Goal: Register for event/course

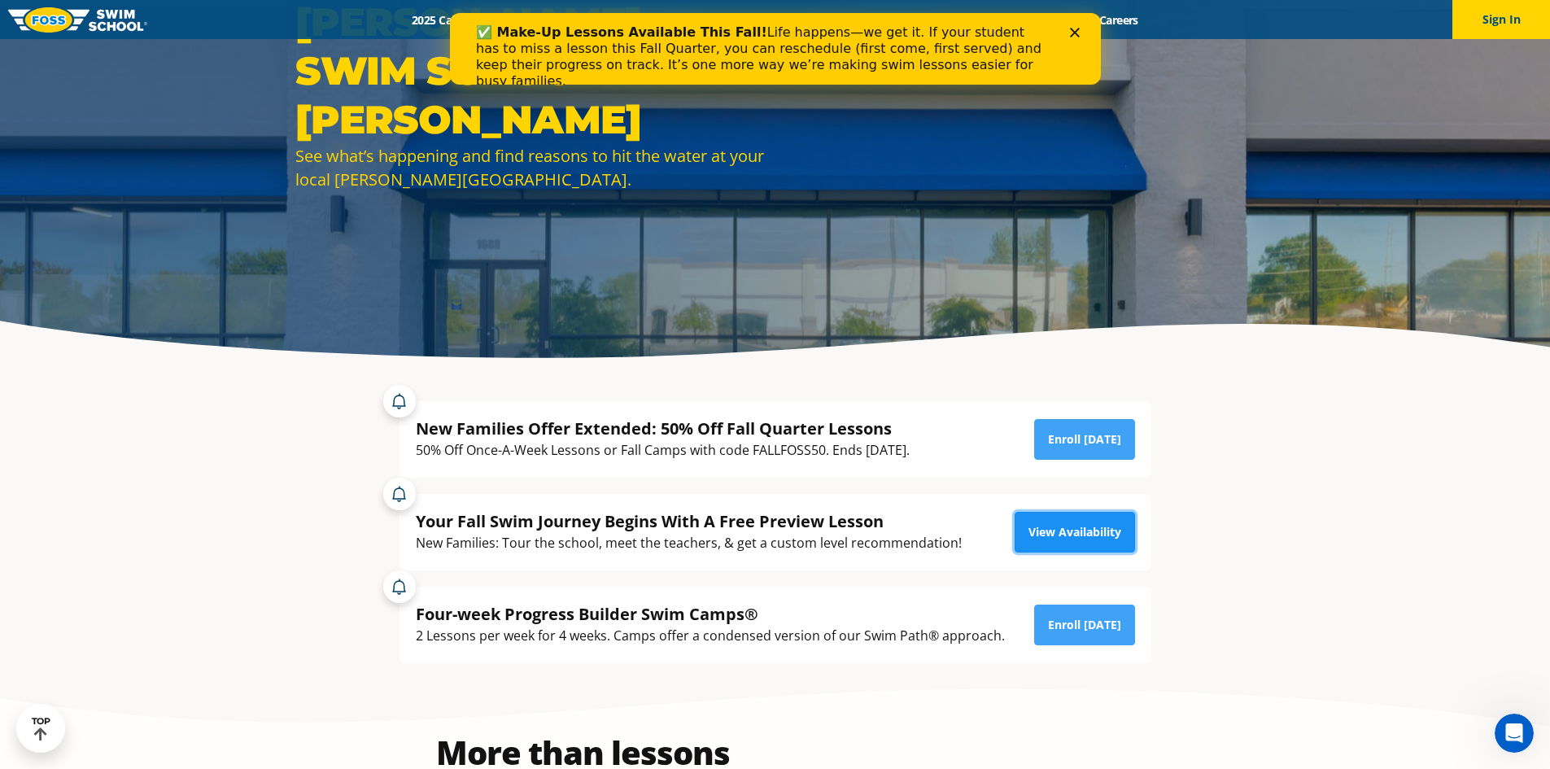
click at [1073, 521] on link "View Availability" at bounding box center [1075, 532] width 120 height 41
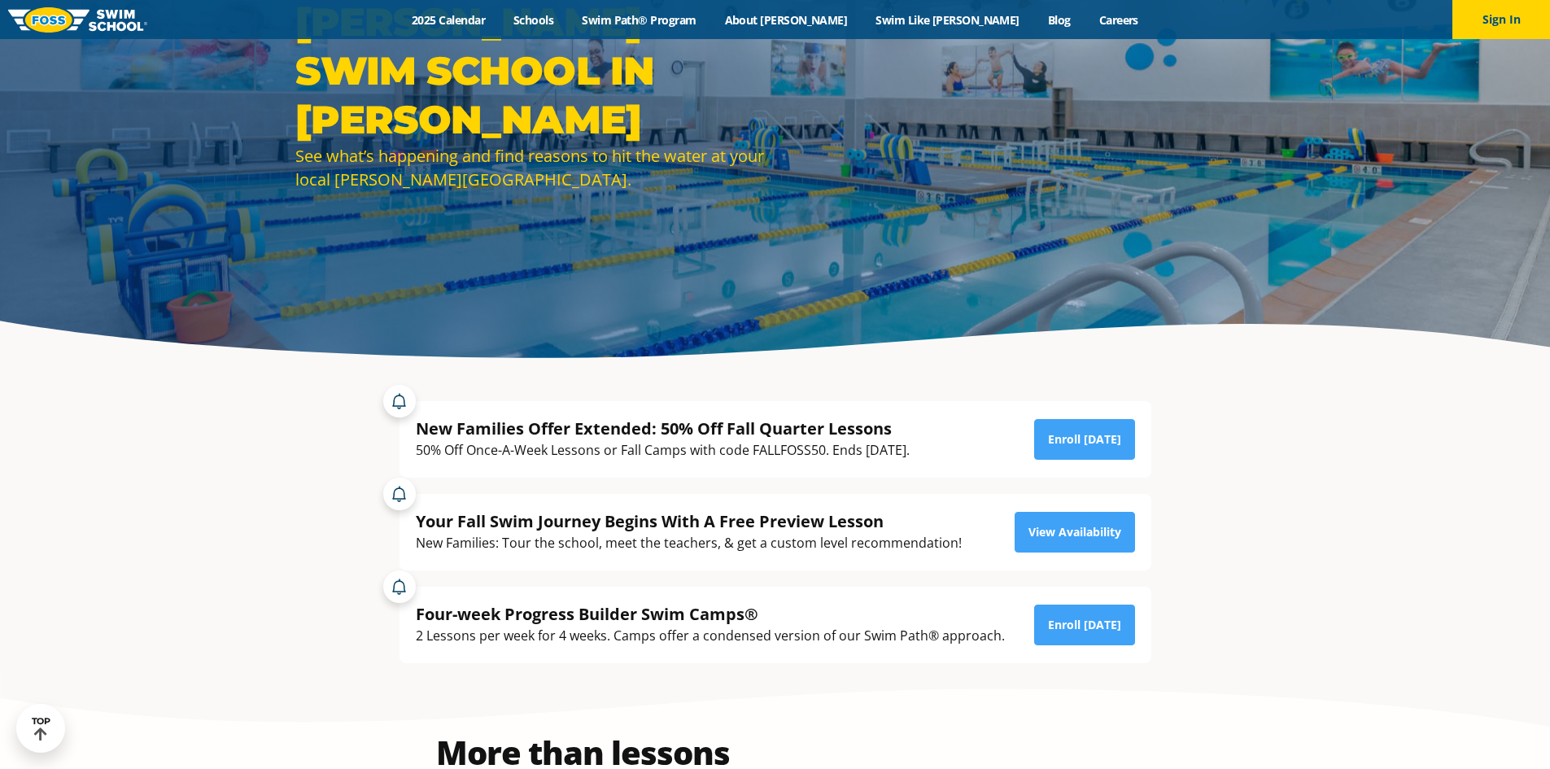
scroll to position [163, 0]
drag, startPoint x: 0, startPoint y: 0, endPoint x: 1070, endPoint y: 439, distance: 1156.5
click at [1070, 439] on link "Enroll [DATE]" at bounding box center [1084, 439] width 101 height 41
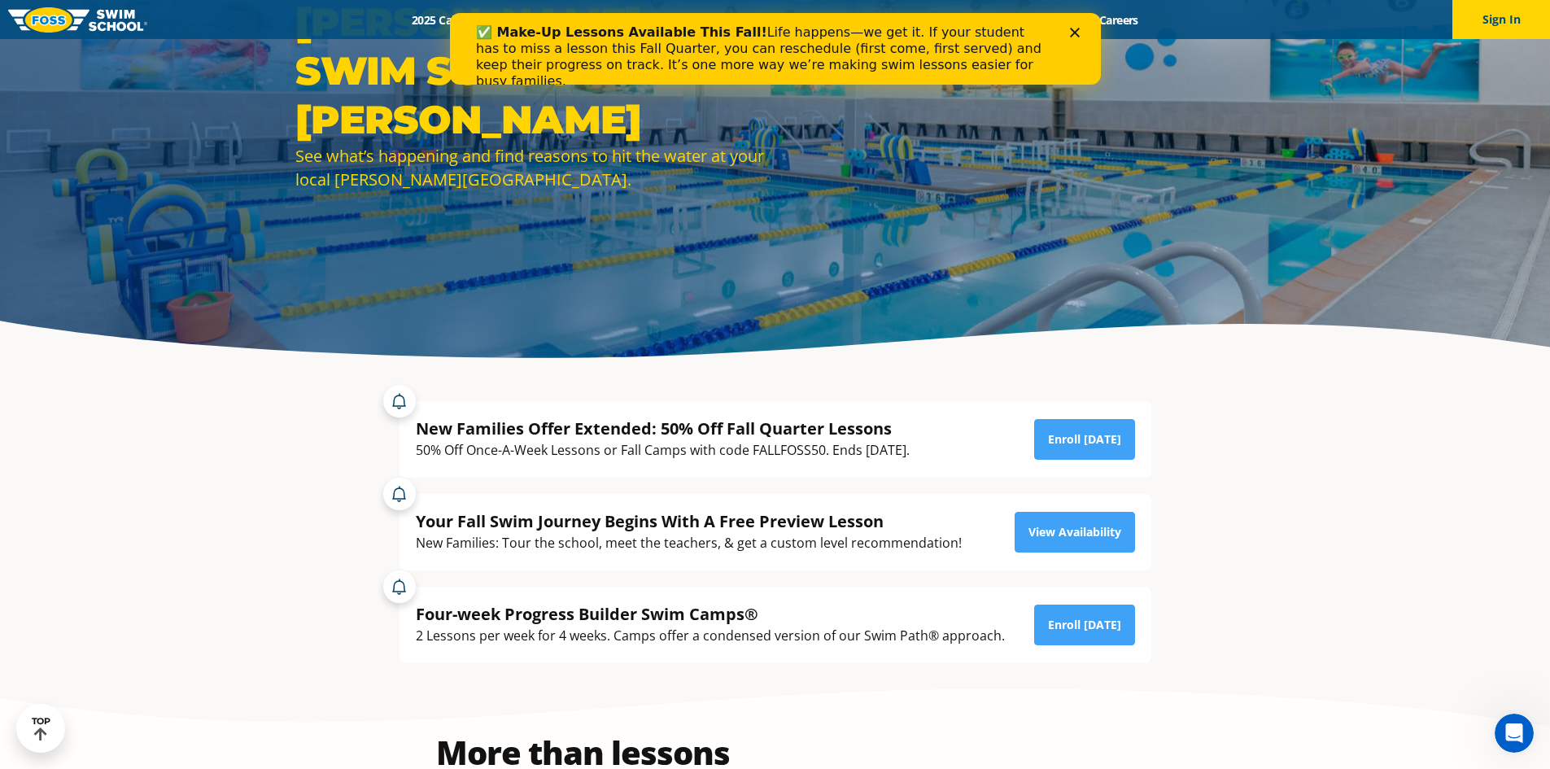
scroll to position [0, 0]
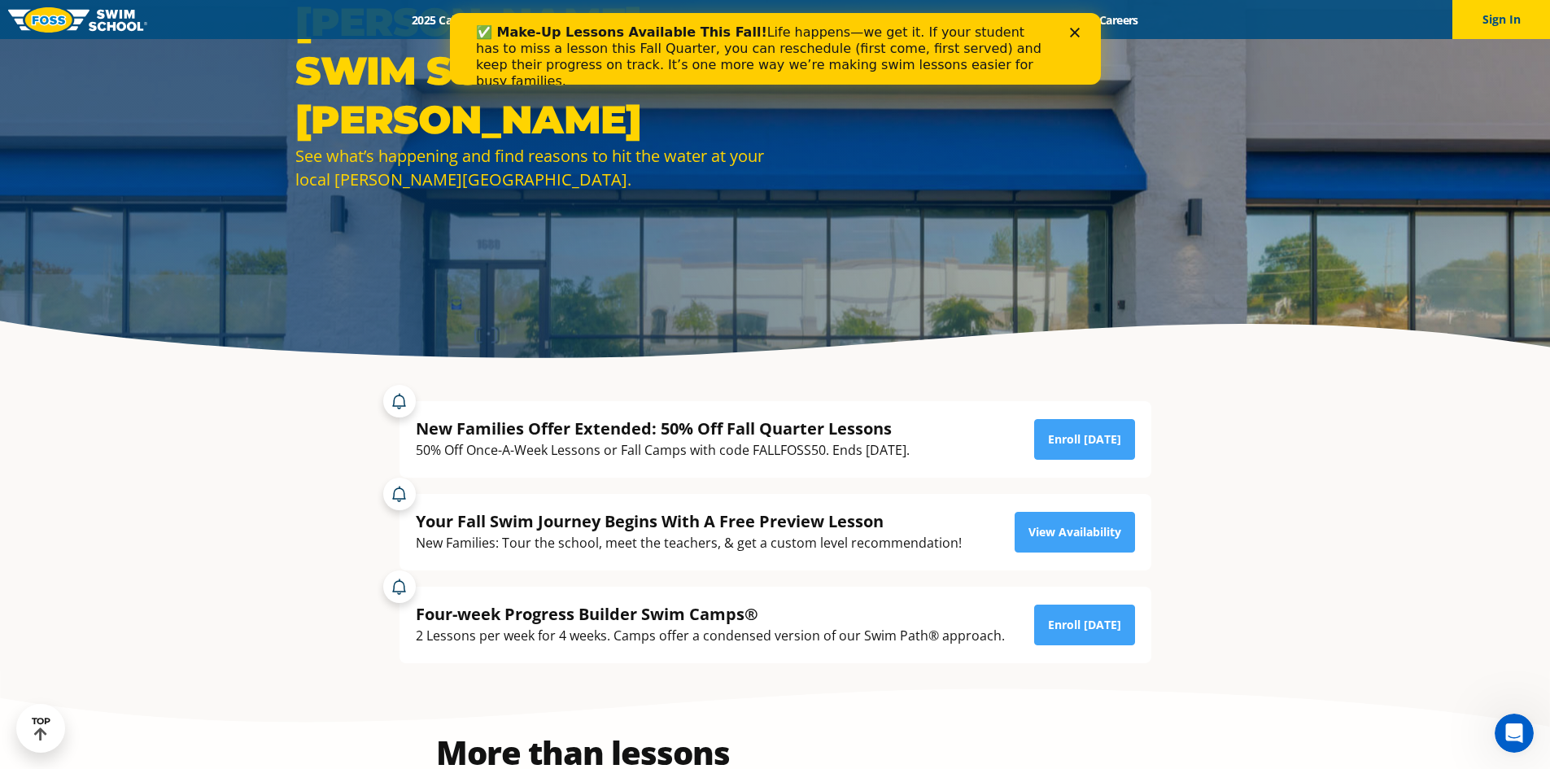
click at [1071, 33] on icon "Close" at bounding box center [1074, 33] width 10 height 10
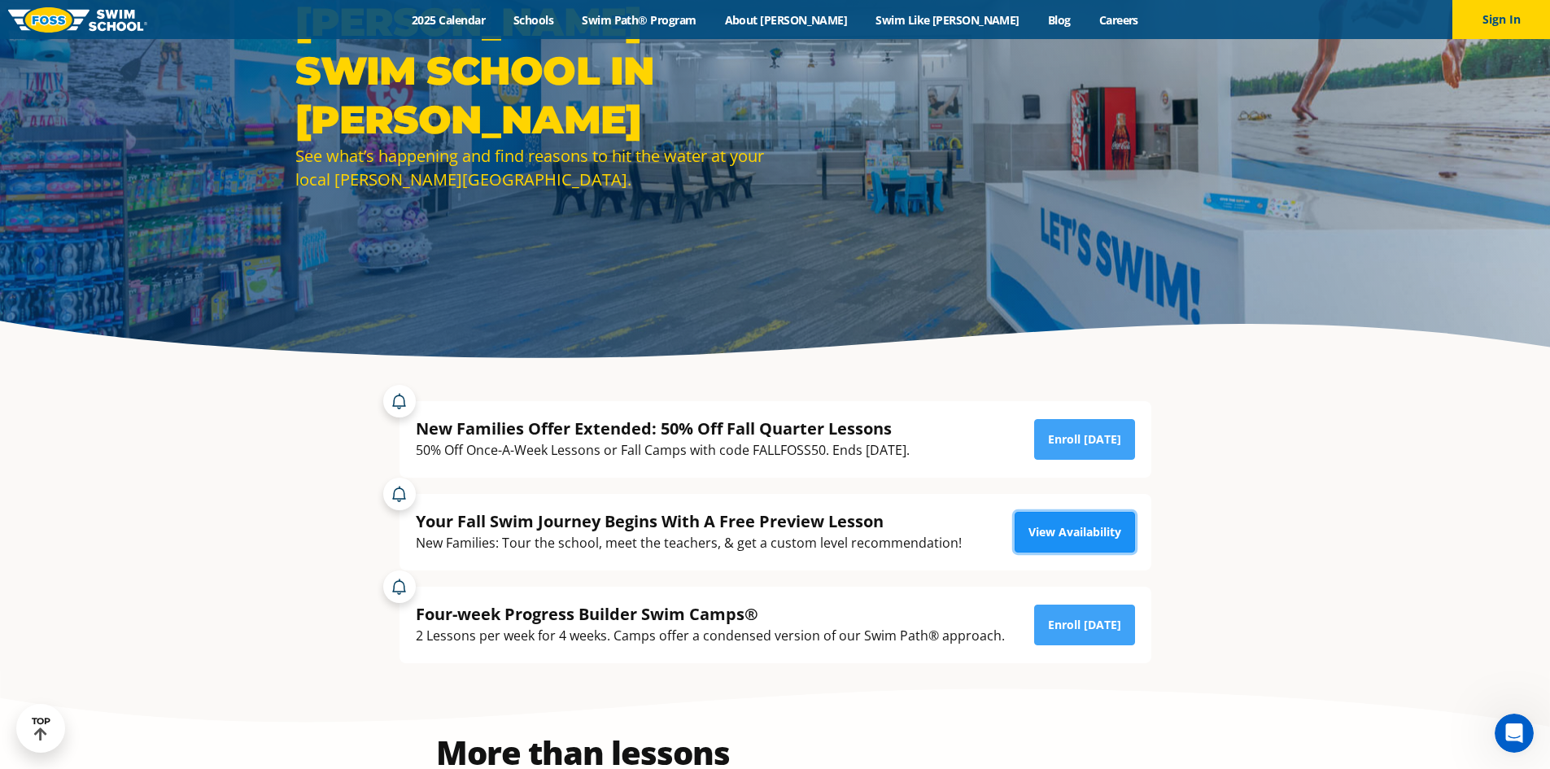
click at [1052, 532] on link "View Availability" at bounding box center [1075, 532] width 120 height 41
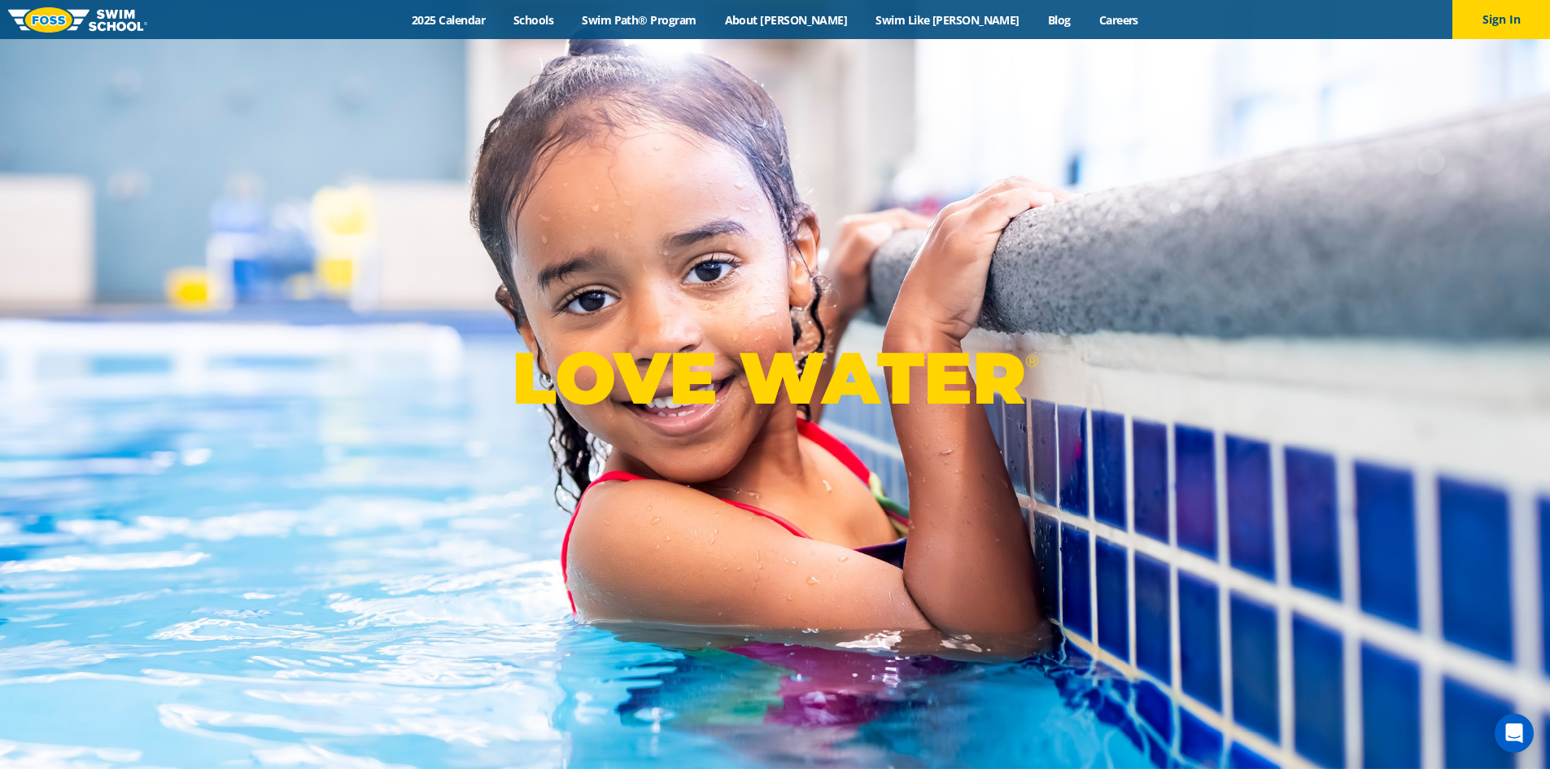
scroll to position [407, 0]
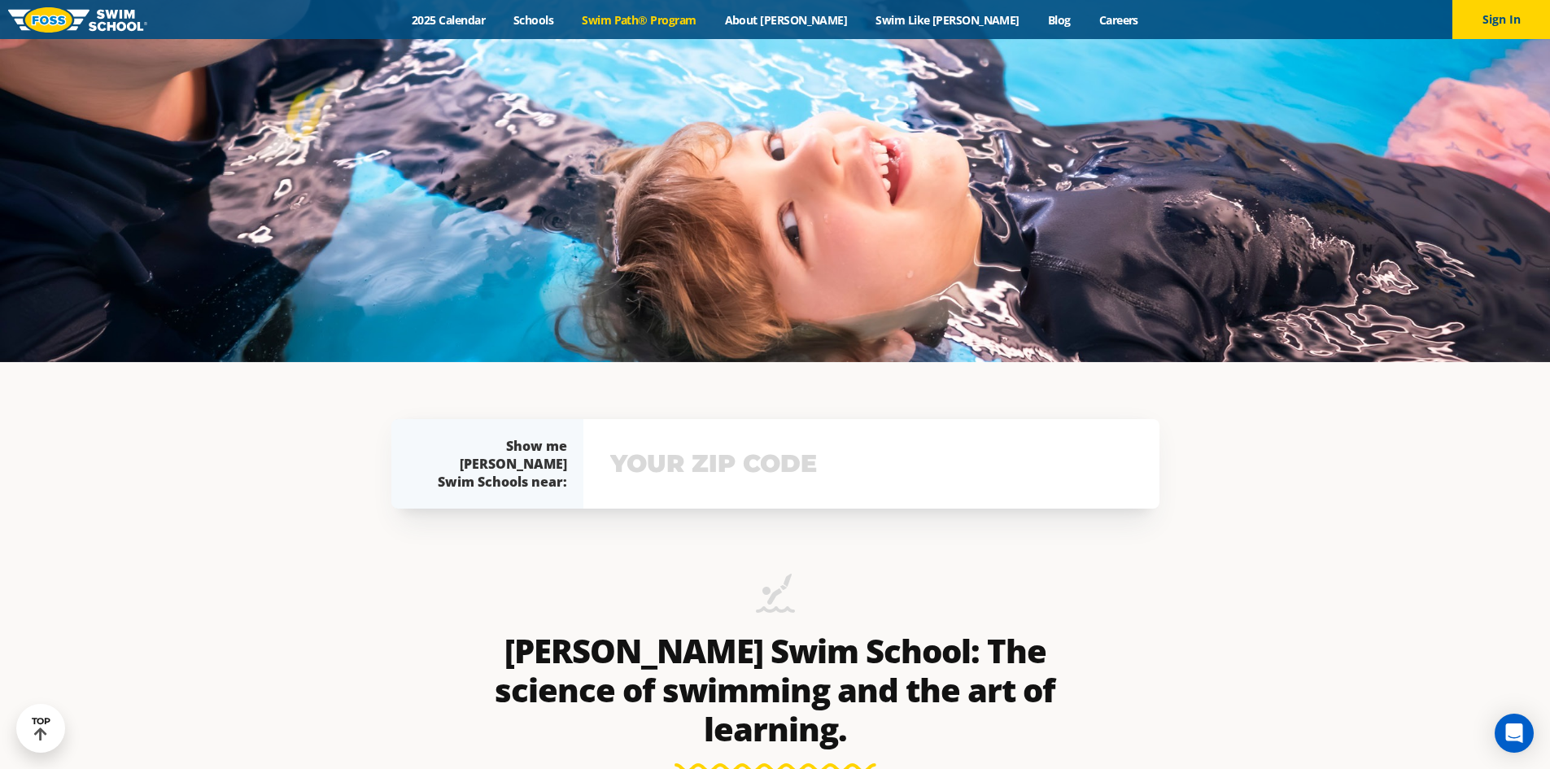
click at [661, 12] on link "Swim Path® Program" at bounding box center [639, 19] width 142 height 15
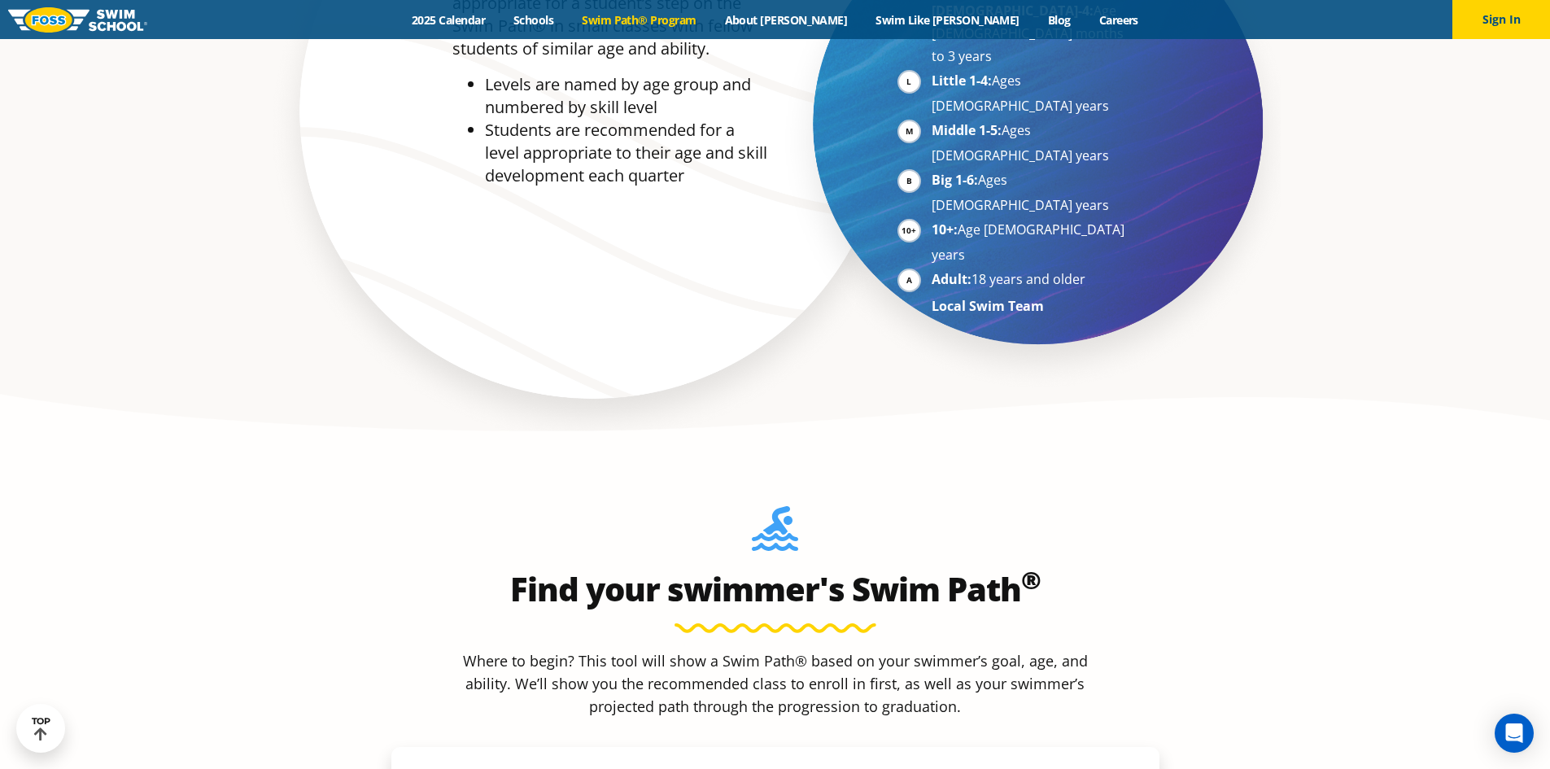
scroll to position [1627, 0]
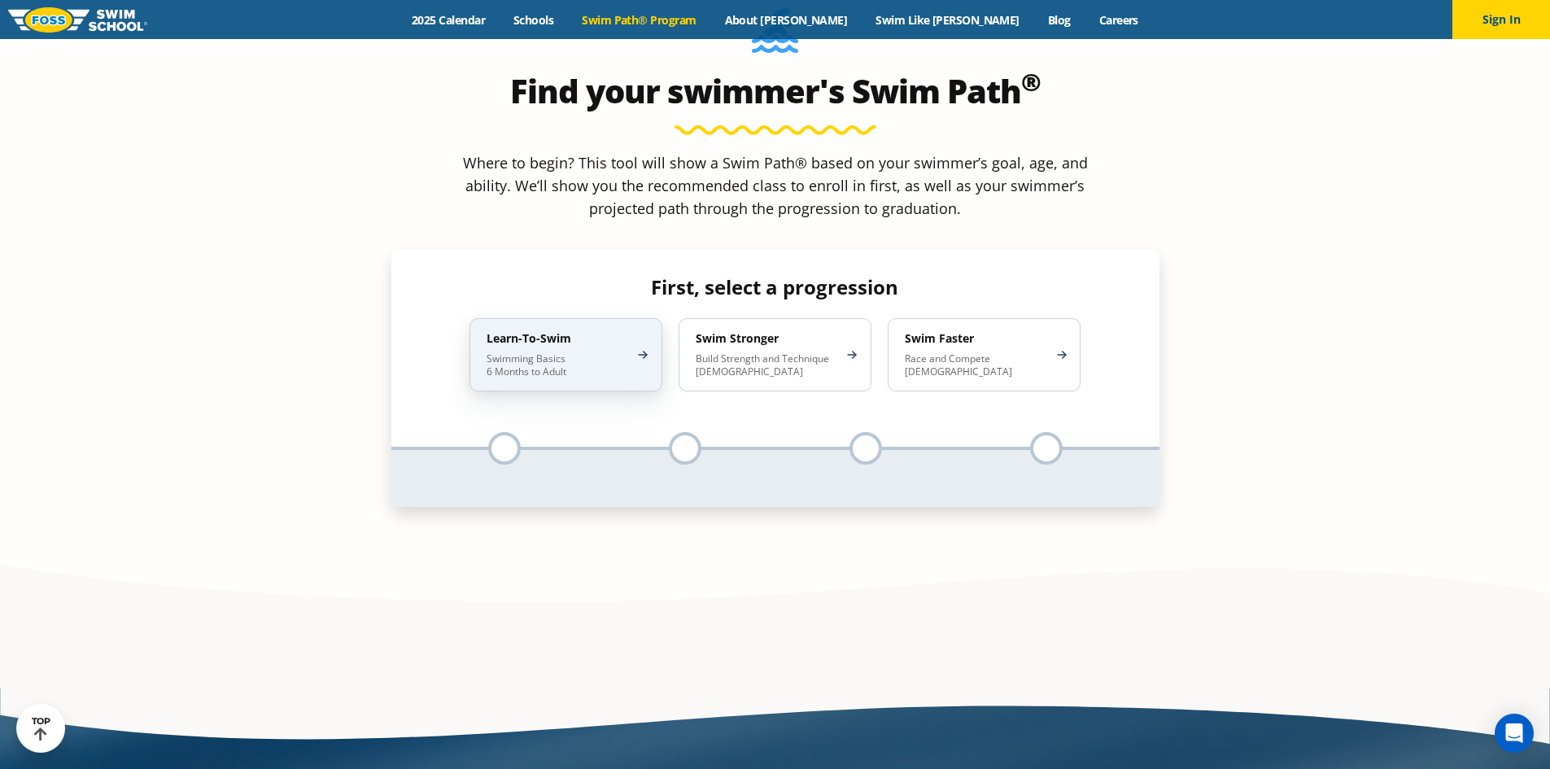
click at [608, 352] on p "Swimming Basics 6 Months to Adult" at bounding box center [558, 365] width 142 height 26
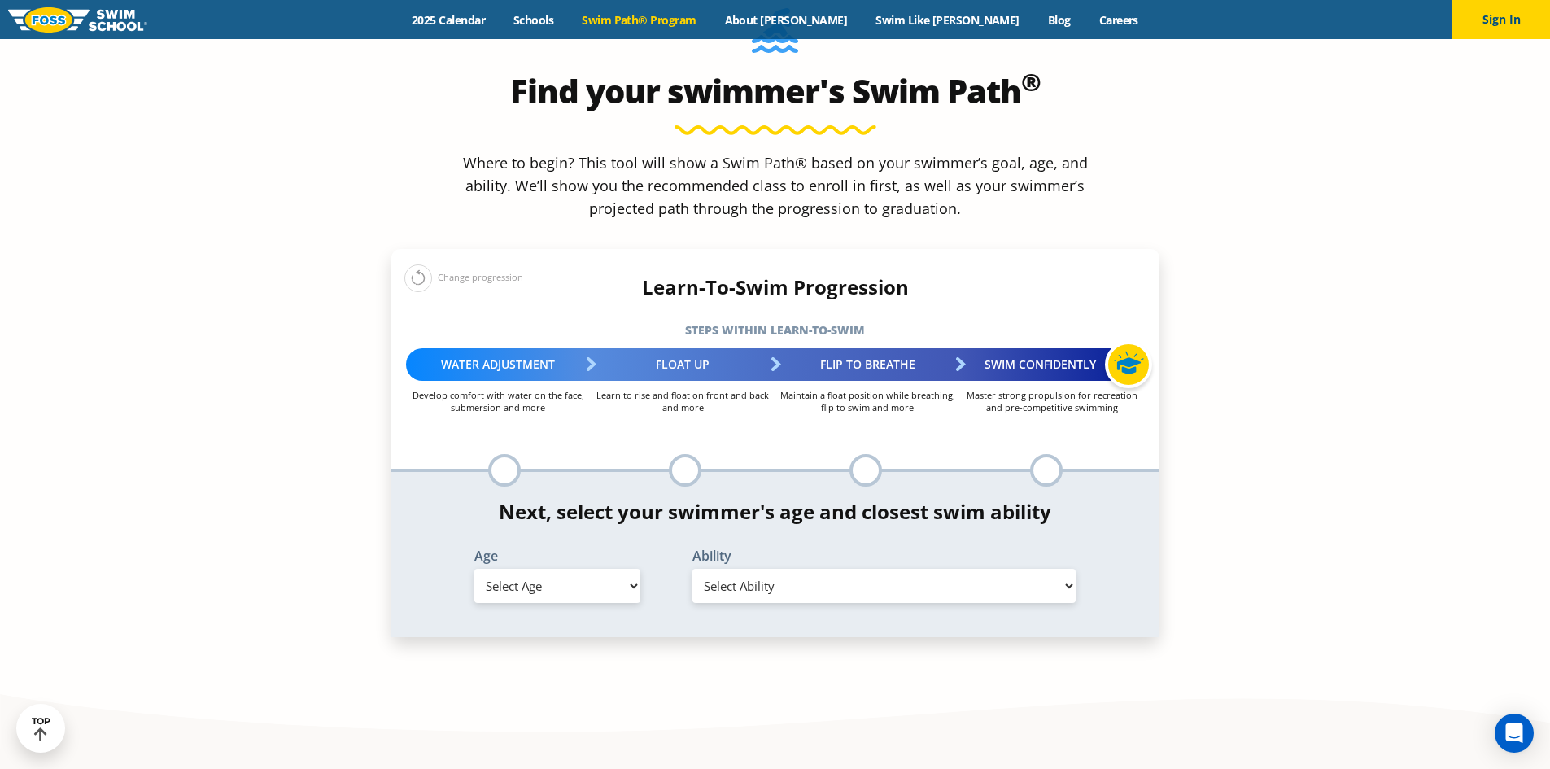
click at [571, 569] on select "Select Age 6 months - 1 year 1 year 2 years 3 years 4 years 5 years 6 years 7 y…" at bounding box center [557, 586] width 166 height 34
select select "5-years"
click at [474, 569] on select "Select Age 6 months - 1 year 1 year 2 years 3 years 4 years 5 years 6 years 7 y…" at bounding box center [557, 586] width 166 height 34
click at [772, 569] on select "Select Ability First in-water experience When in the water, reliant on a life j…" at bounding box center [884, 586] width 384 height 34
select select "5-years-uncomfortable-putting-face-in-the-water-andor-getting-water-on-ears-whi…"
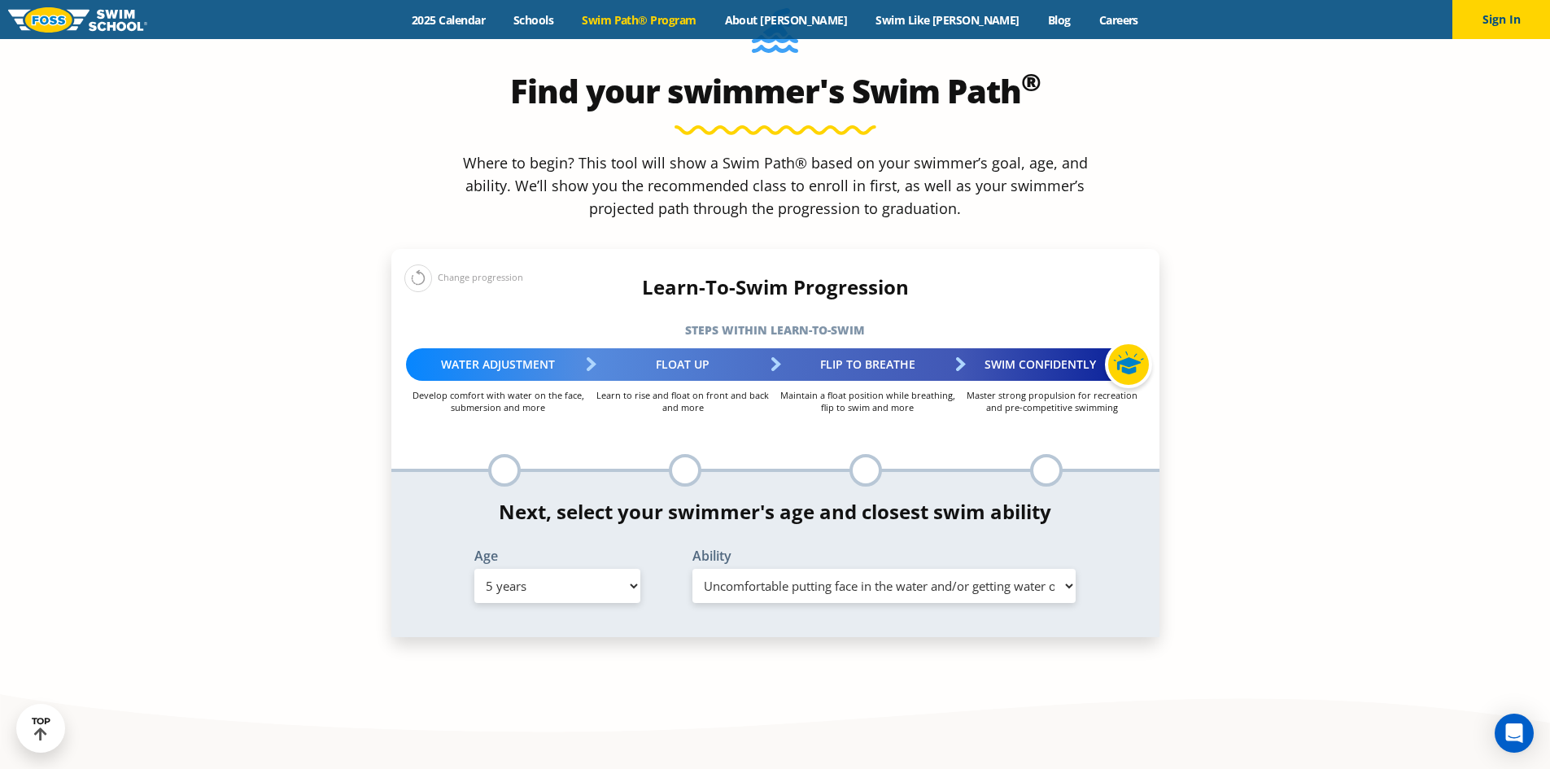
click at [692, 569] on select "Select Ability First in-water experience When in the water, reliant on a life j…" at bounding box center [884, 586] width 384 height 34
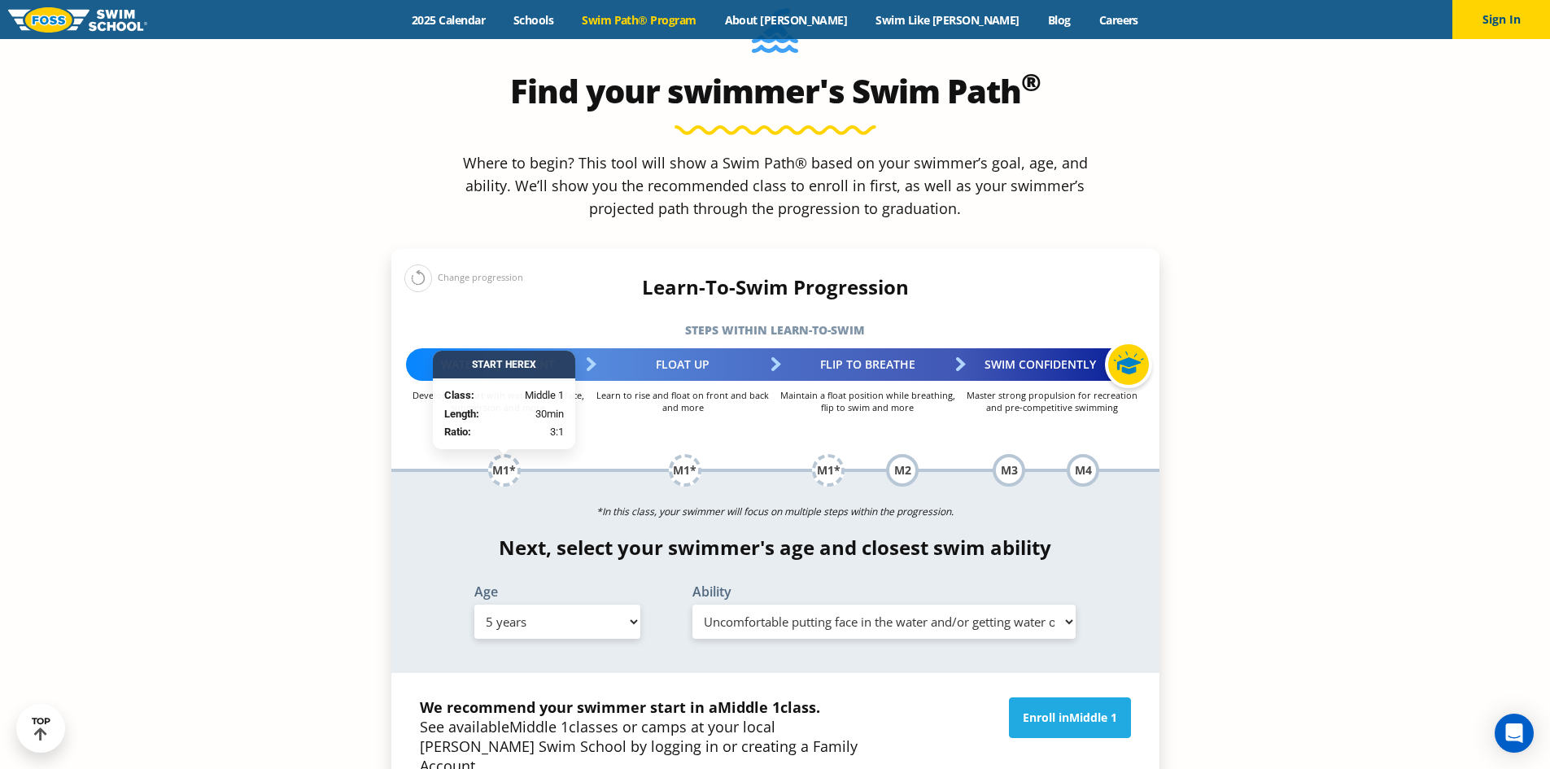
click at [356, 580] on section "Find your swimmer's Swim Path ® Where to begin? This tool will show a Swim Path…" at bounding box center [775, 489] width 1550 height 1076
click at [1046, 697] on link "Enroll in Middle 1" at bounding box center [1070, 717] width 122 height 41
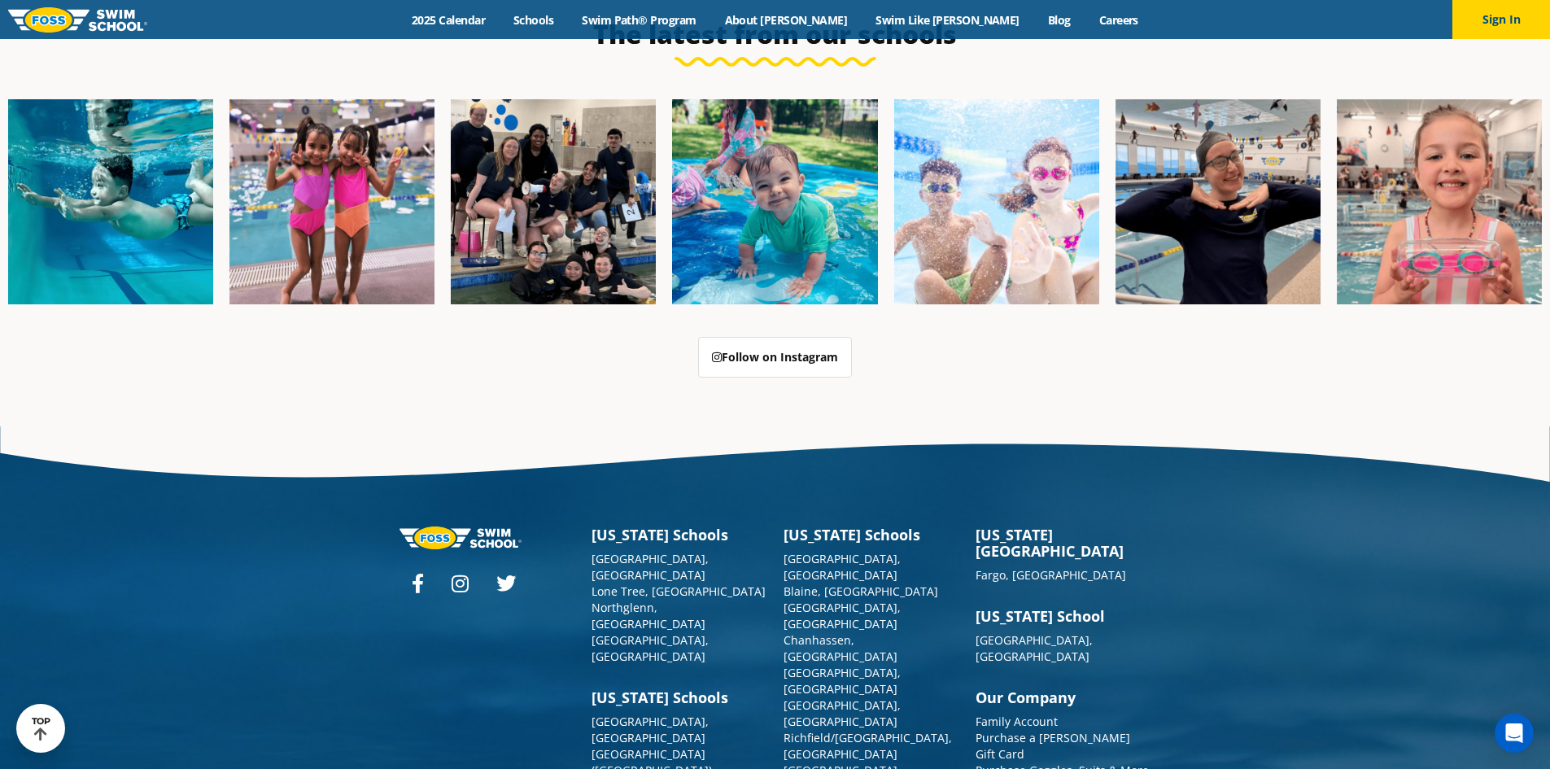
scroll to position [4192, 0]
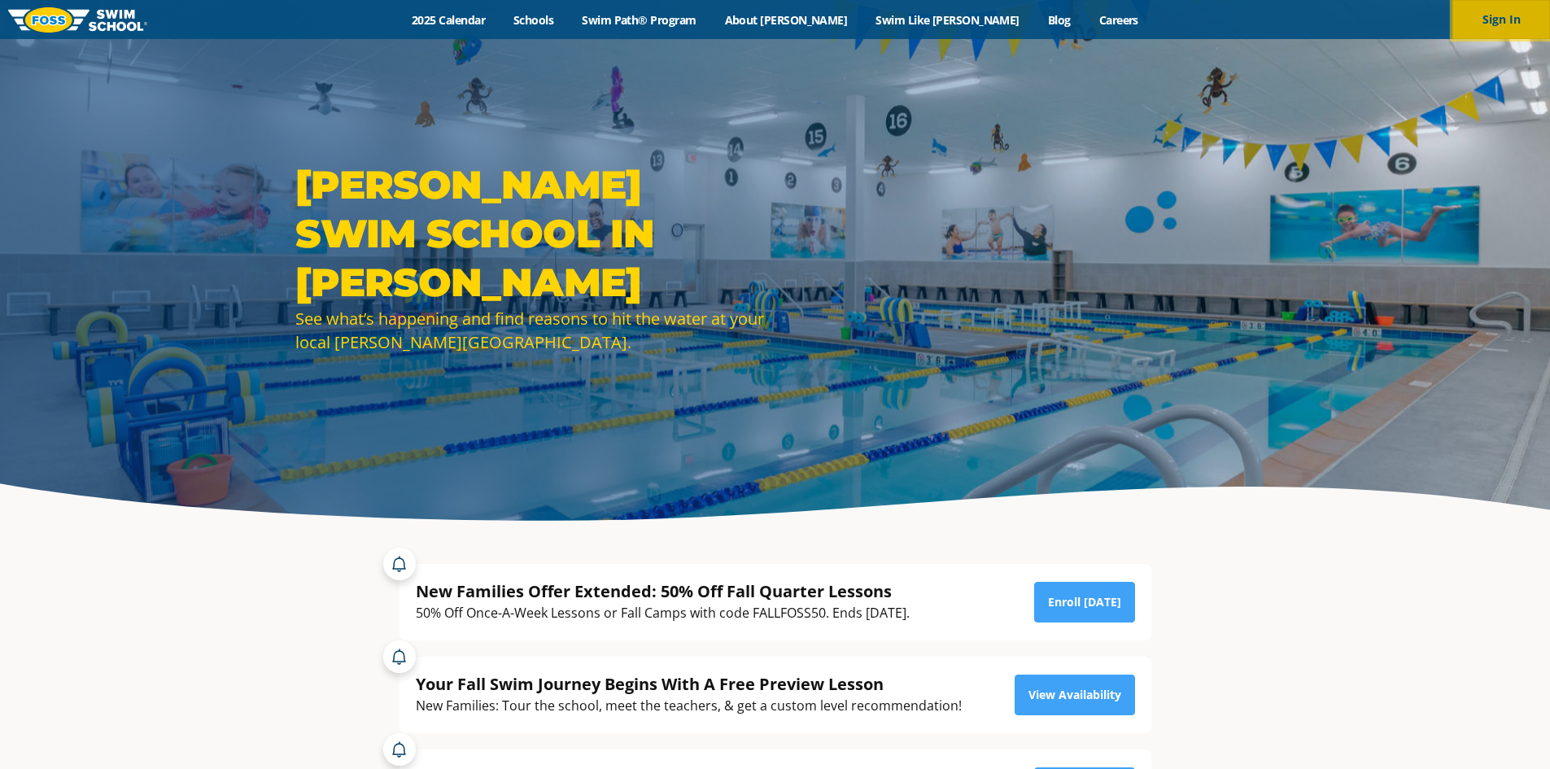
click at [1521, 17] on button "Sign In" at bounding box center [1502, 19] width 98 height 39
